Goal: Task Accomplishment & Management: Use online tool/utility

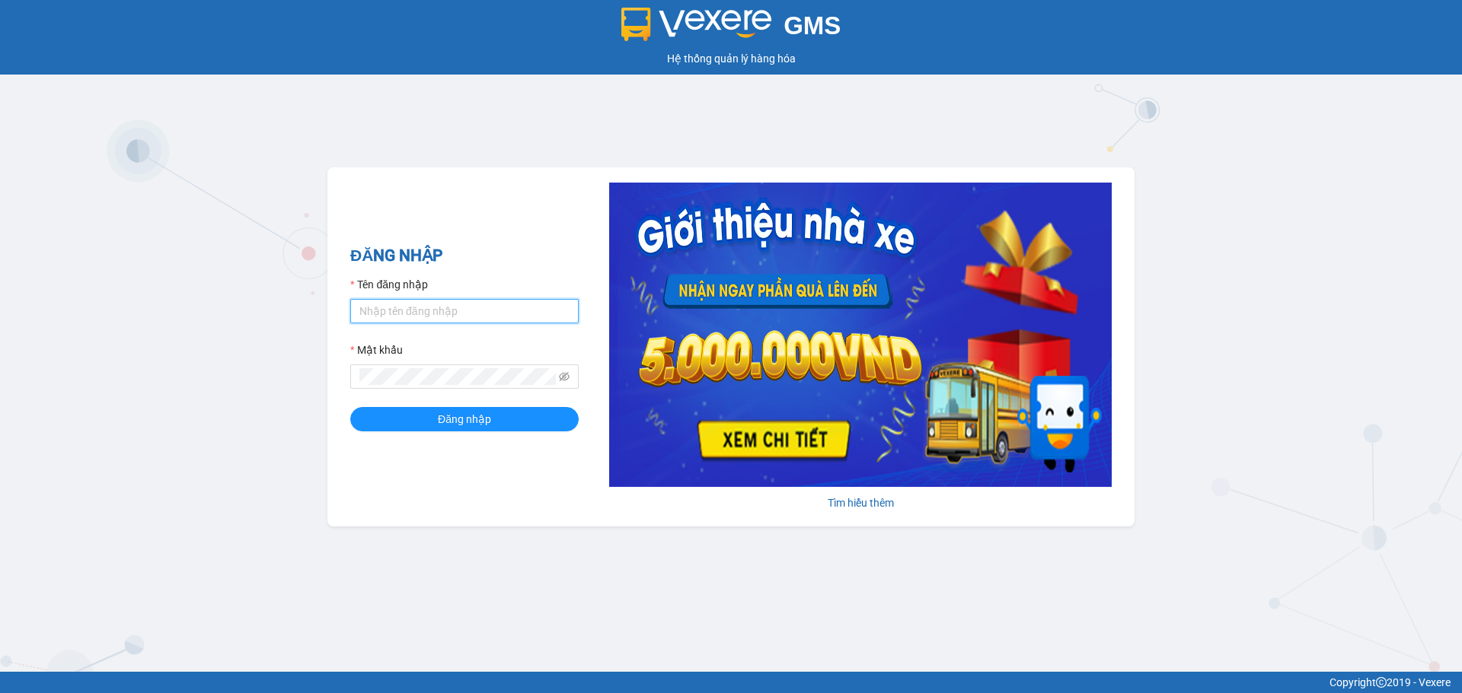
click at [403, 310] on input "Tên đăng nhập" at bounding box center [464, 311] width 228 height 24
type input "minhquang.tankimchi"
click at [350, 407] on button "Đăng nhập" at bounding box center [464, 419] width 228 height 24
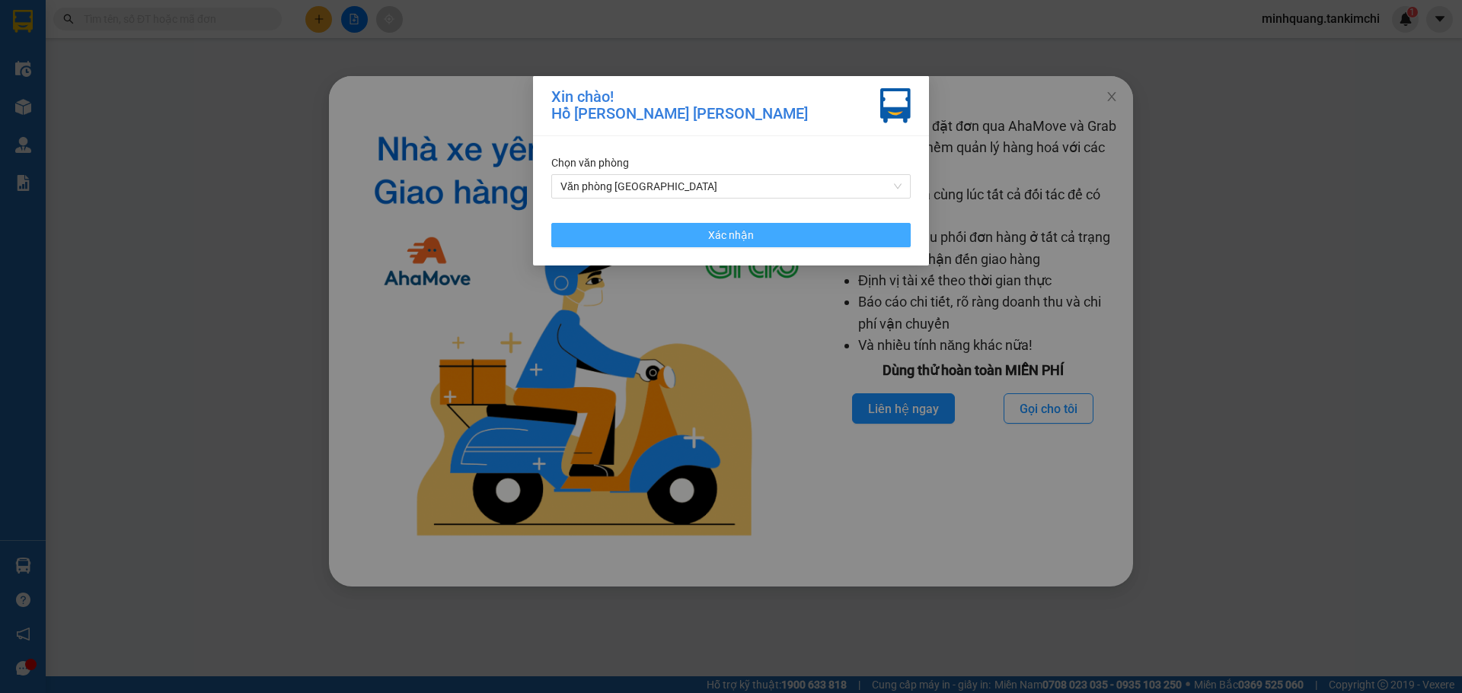
click at [760, 234] on button "Xác nhận" at bounding box center [730, 235] width 359 height 24
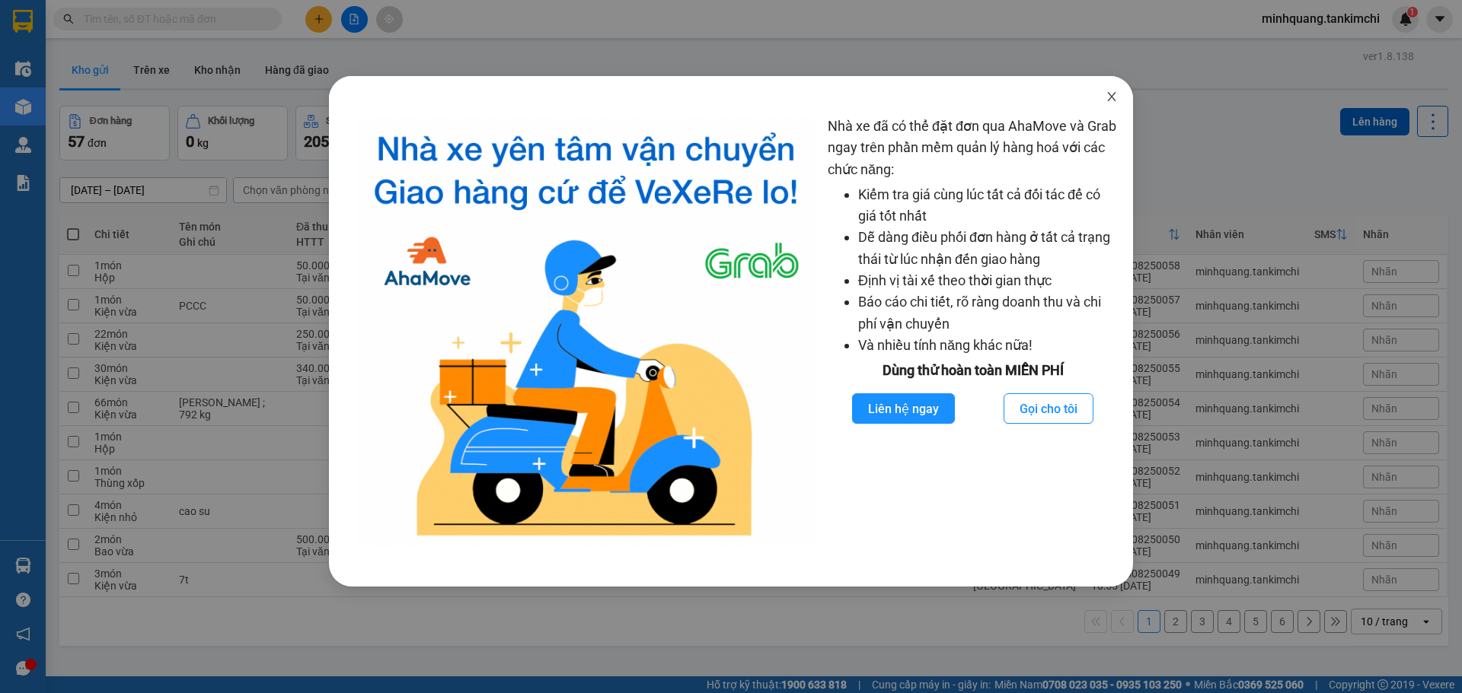
click at [1107, 97] on icon "close" at bounding box center [1111, 97] width 12 height 12
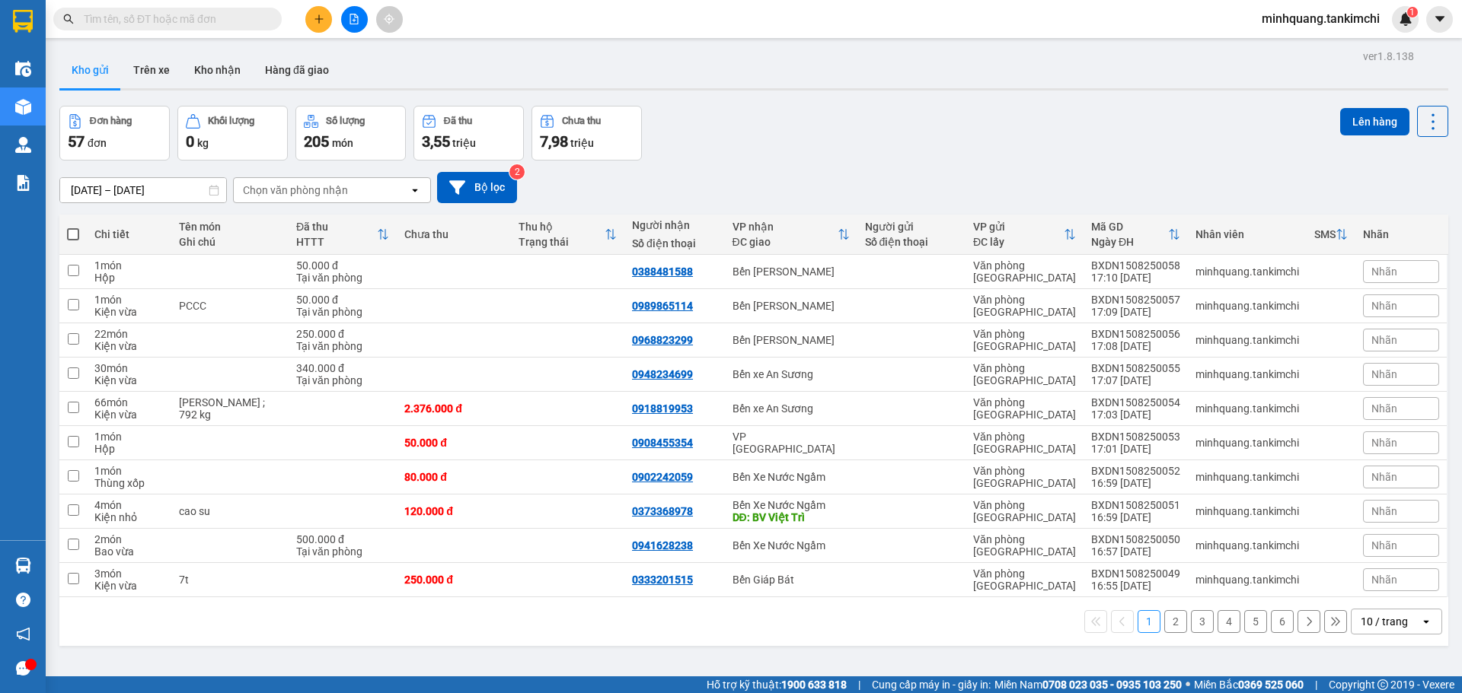
click at [1369, 620] on div "10 / trang" at bounding box center [1383, 621] width 47 height 15
click at [1372, 586] on span "100 / trang" at bounding box center [1378, 588] width 55 height 15
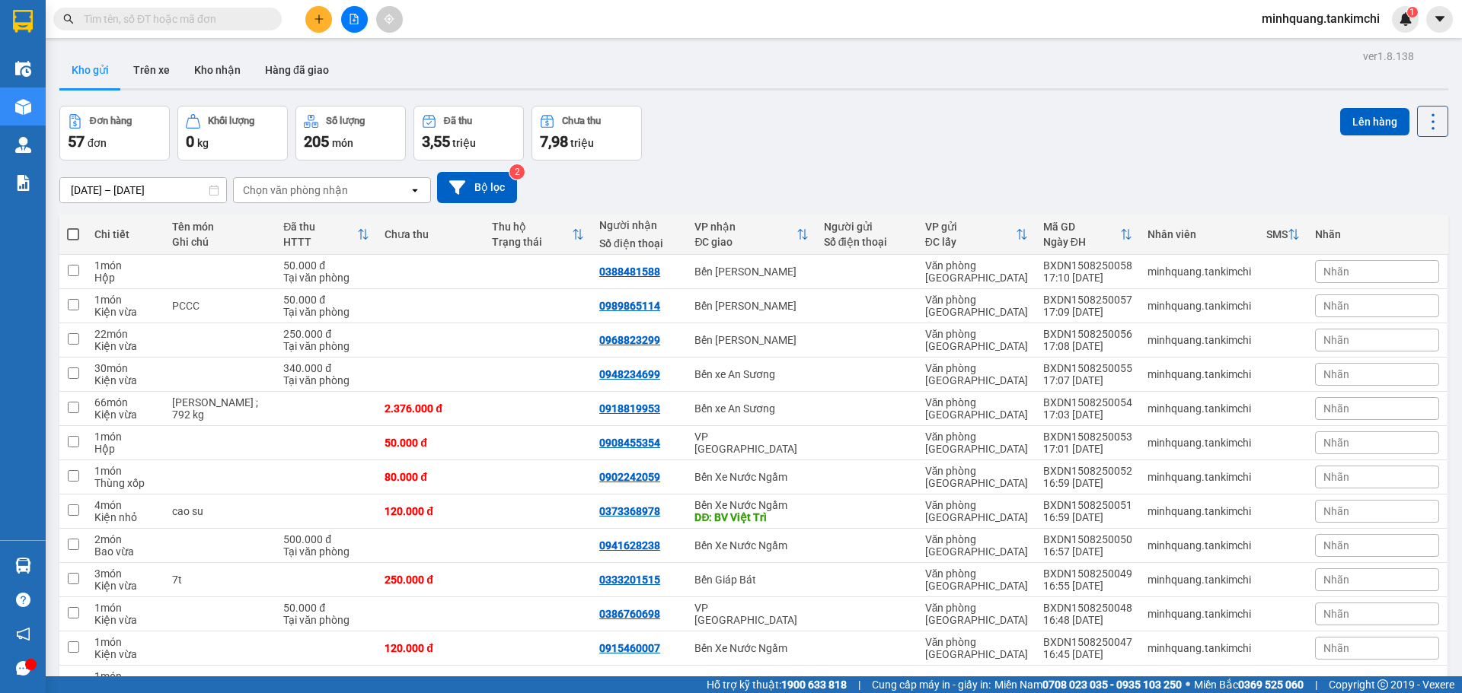
click at [306, 190] on div "Chọn văn phòng nhận" at bounding box center [295, 190] width 105 height 15
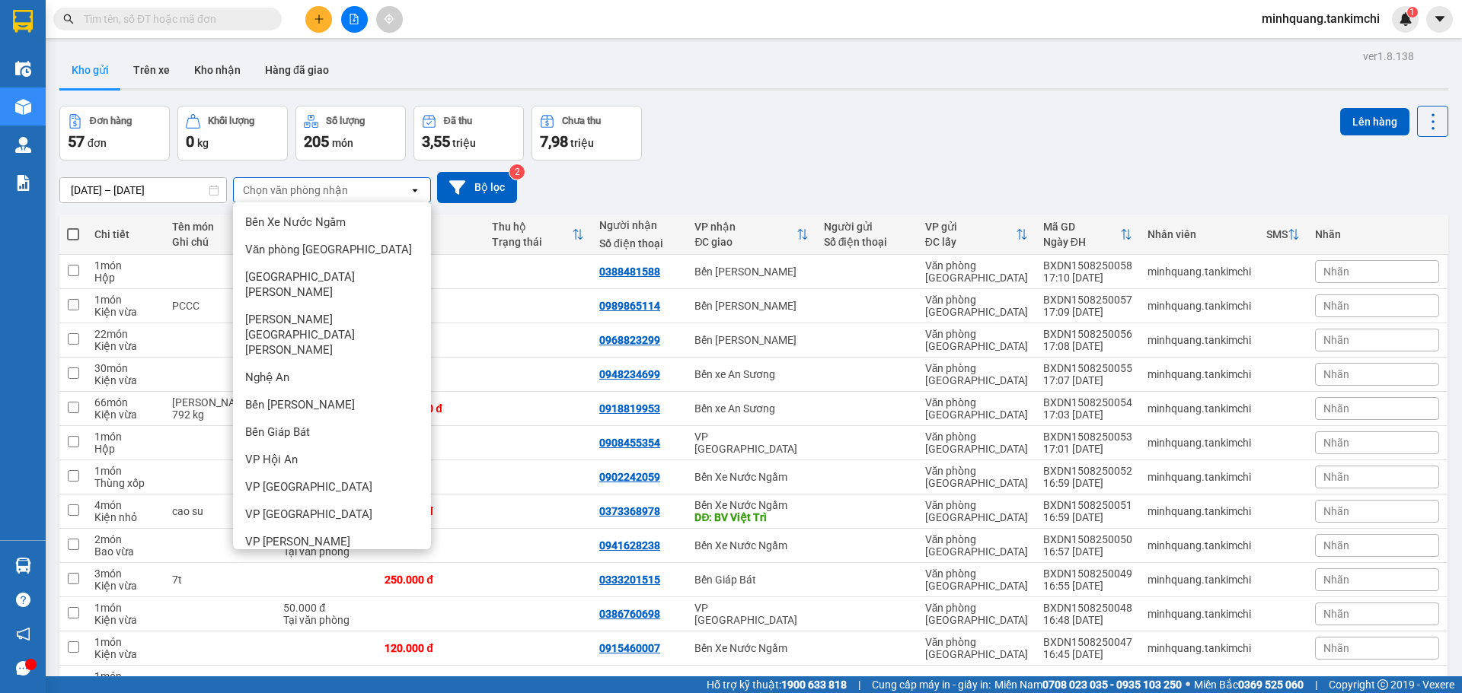
click at [288, 562] on span "Bến xe An Sương" at bounding box center [288, 569] width 87 height 15
